Goal: Complete application form

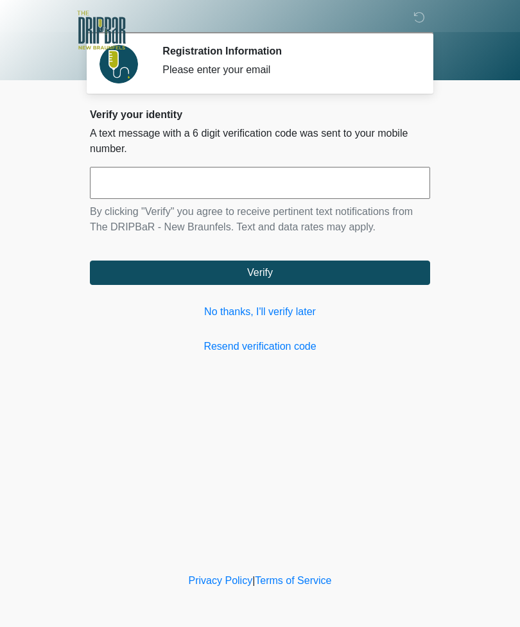
click at [302, 317] on link "No thanks, I'll verify later" at bounding box center [260, 311] width 340 height 15
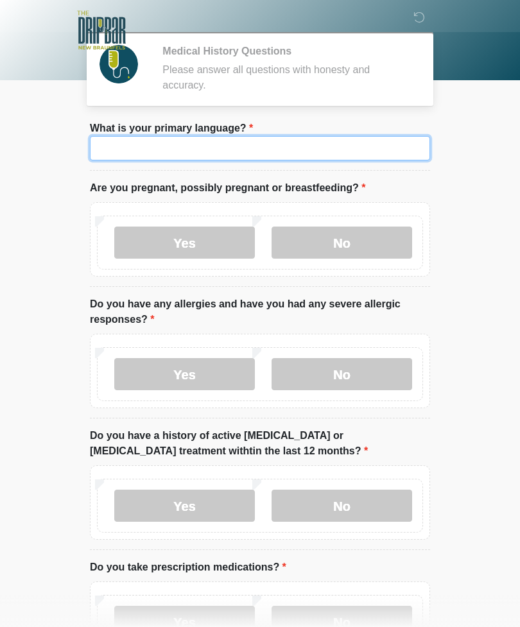
click at [322, 141] on input "What is your primary language?" at bounding box center [260, 148] width 340 height 24
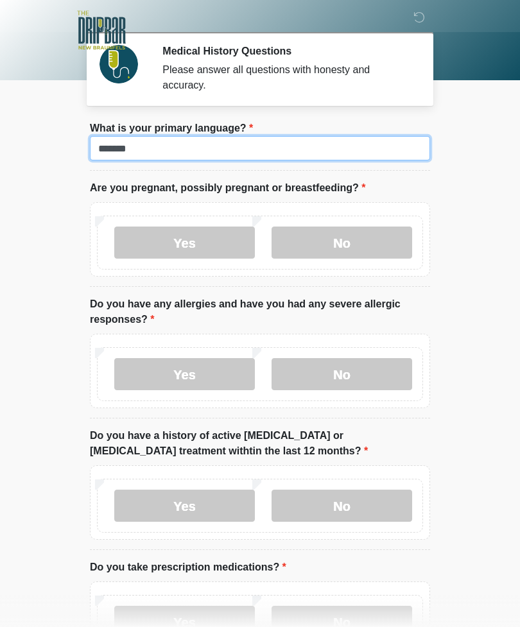
type input "*******"
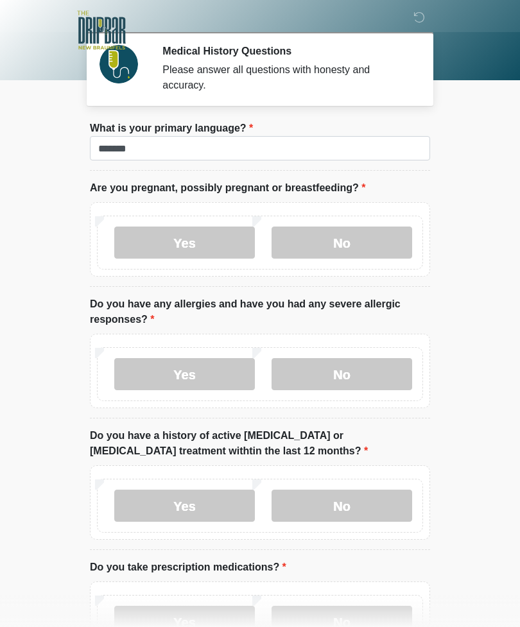
click at [332, 241] on label "No" at bounding box center [342, 243] width 141 height 32
click at [367, 365] on label "No" at bounding box center [342, 374] width 141 height 32
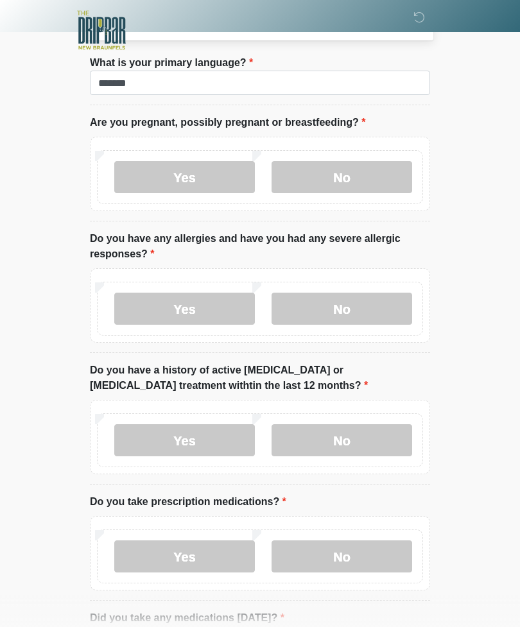
scroll to position [69, 0]
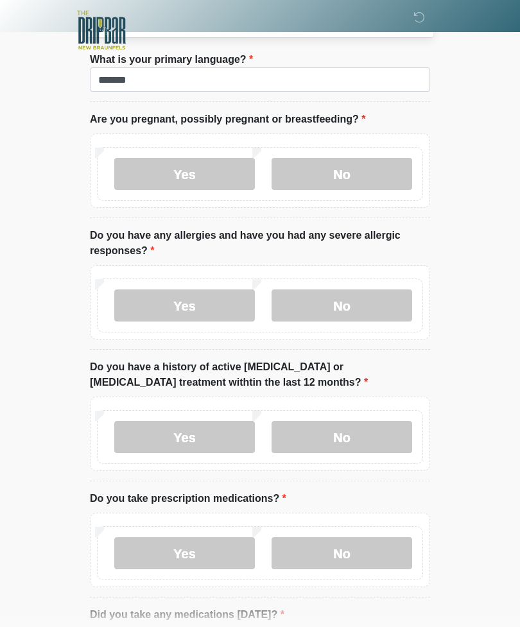
click at [364, 431] on label "No" at bounding box center [342, 437] width 141 height 32
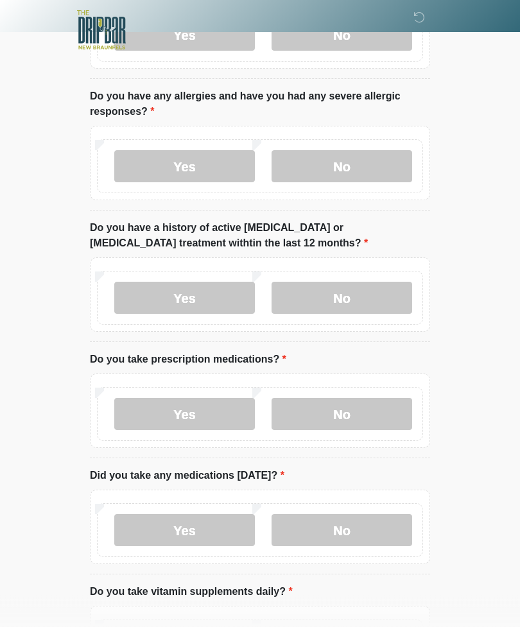
scroll to position [208, 0]
click at [235, 403] on label "Yes" at bounding box center [184, 414] width 141 height 32
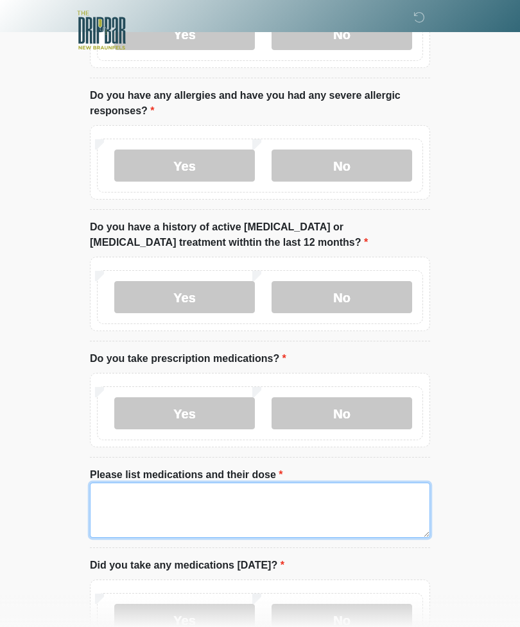
click at [315, 516] on textarea "Please list medications and their dose" at bounding box center [260, 510] width 340 height 55
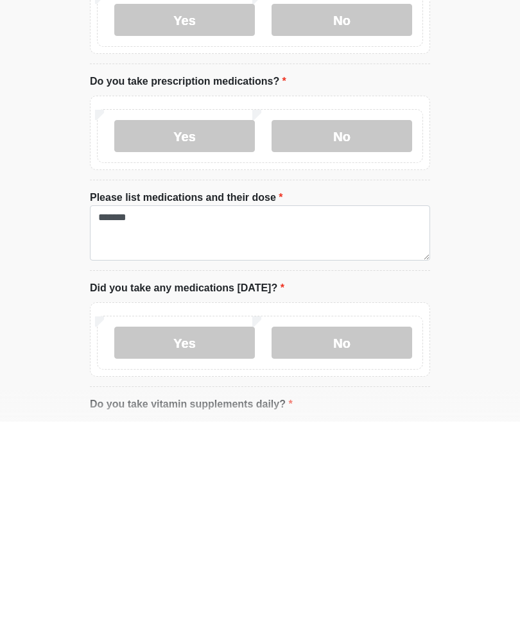
scroll to position [486, 0]
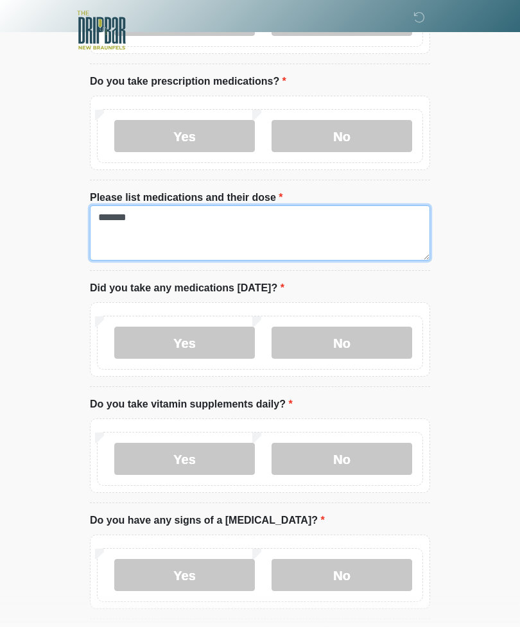
type textarea "*******"
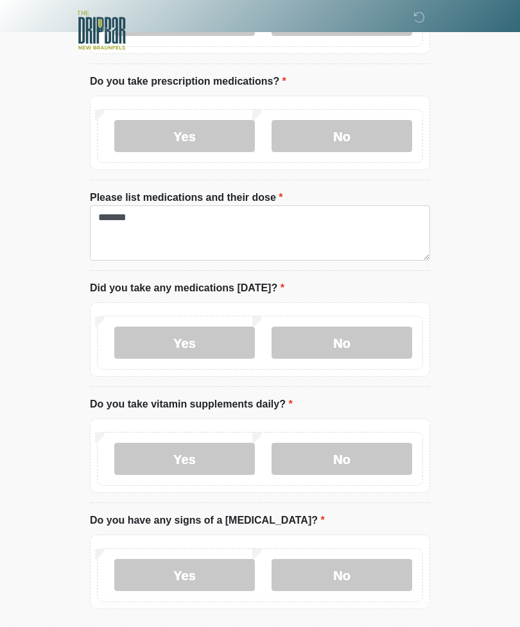
click at [381, 342] on label "No" at bounding box center [342, 343] width 141 height 32
click at [379, 458] on label "No" at bounding box center [342, 459] width 141 height 32
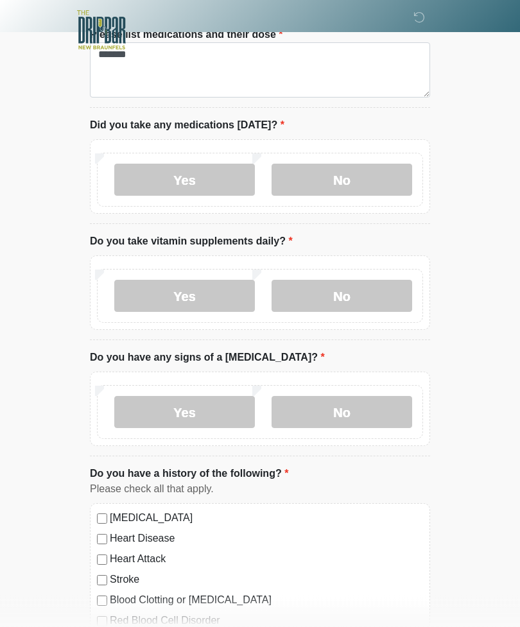
click at [388, 423] on label "No" at bounding box center [342, 413] width 141 height 32
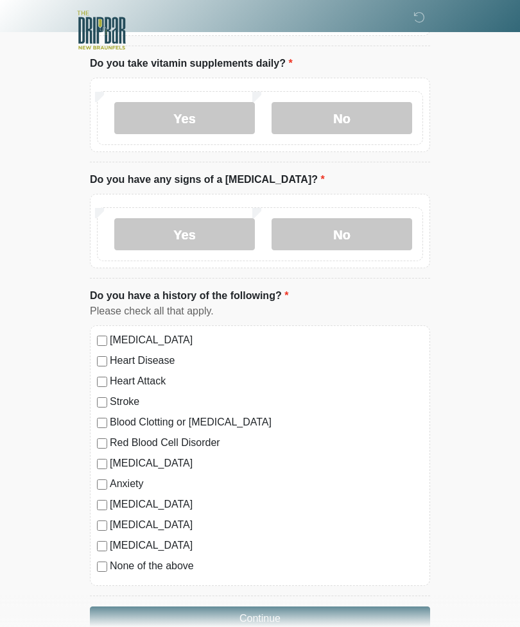
scroll to position [828, 0]
click at [358, 606] on button "Continue" at bounding box center [260, 618] width 340 height 24
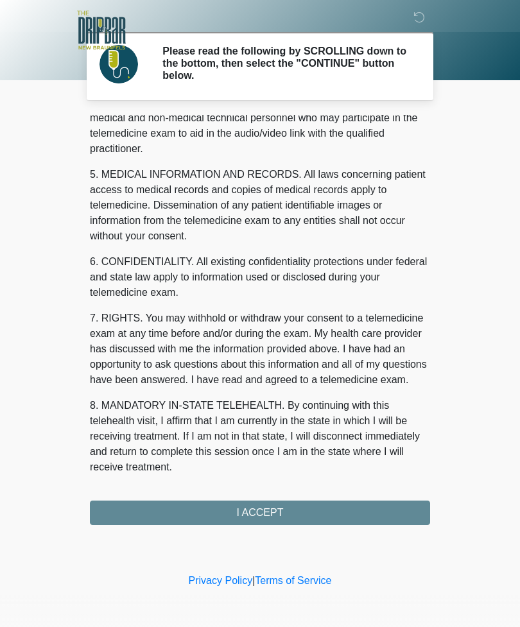
scroll to position [390, 0]
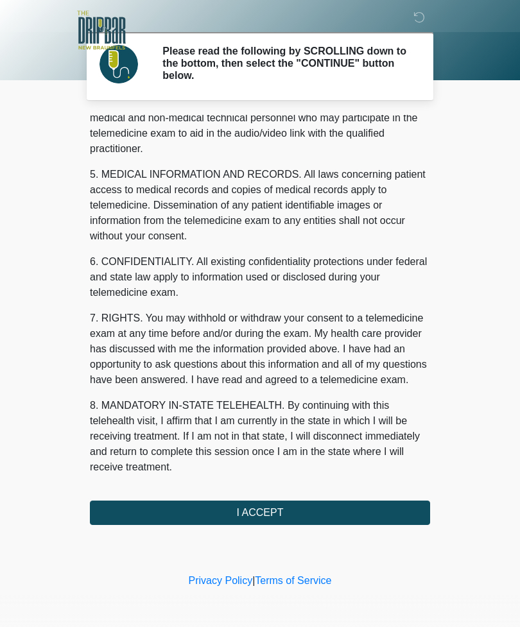
click at [356, 514] on button "I ACCEPT" at bounding box center [260, 513] width 340 height 24
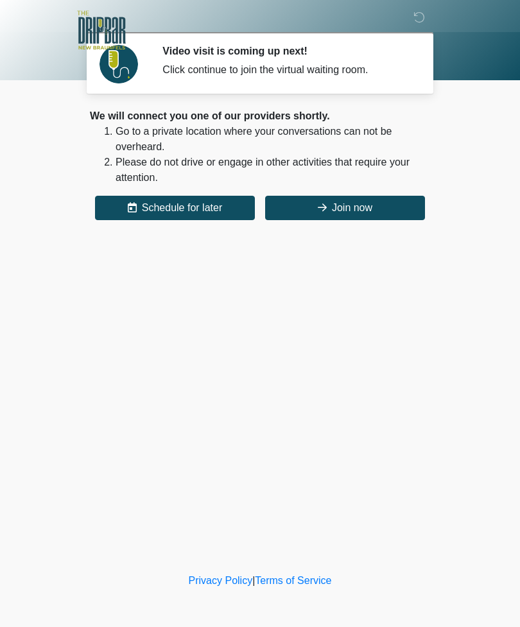
click at [358, 209] on button "Join now" at bounding box center [345, 208] width 160 height 24
